Goal: Communication & Community: Answer question/provide support

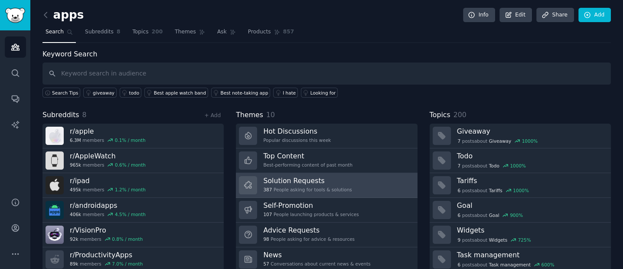
click at [298, 188] on div "387 People asking for tools & solutions" at bounding box center [307, 190] width 89 height 6
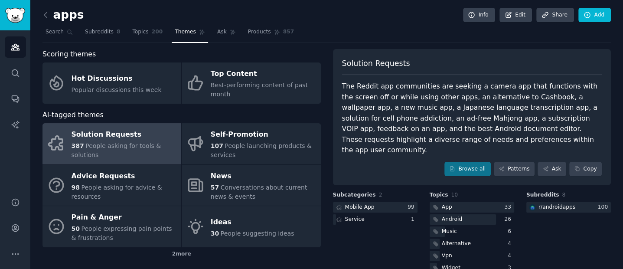
click at [459, 171] on div "Solution Requests The Reddit app communities are seeking a camera app that func…" at bounding box center [472, 117] width 279 height 137
click at [460, 162] on link "Browse all" at bounding box center [468, 169] width 46 height 15
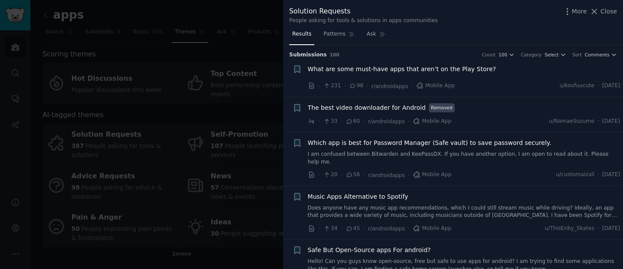
click at [430, 72] on span "What are some must‑have apps that aren’t on the Play Store?" at bounding box center [402, 69] width 188 height 9
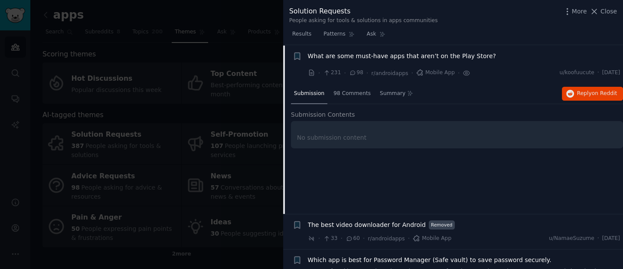
scroll to position [13, 0]
click at [577, 94] on span "Reply on Reddit" at bounding box center [597, 93] width 40 height 8
